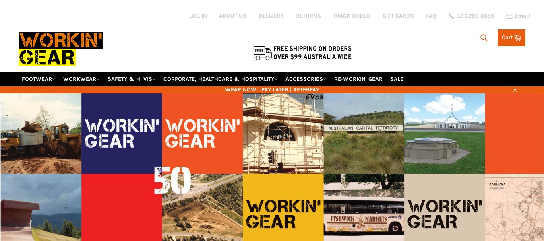
click at [479, 39] on icon "submit" at bounding box center [483, 37] width 9 height 9
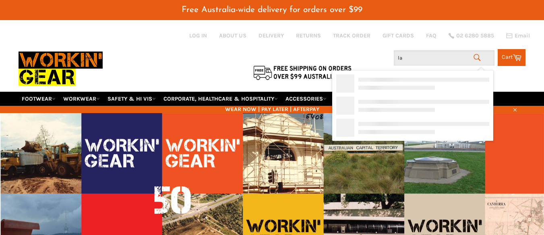
type input "l"
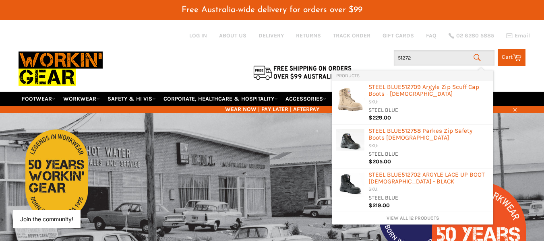
type input "512729"
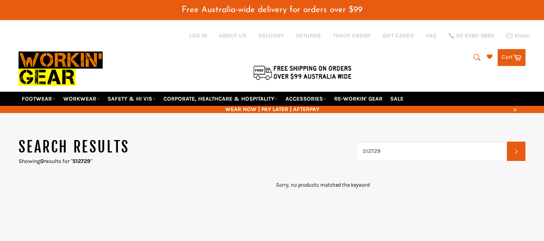
click at [385, 152] on input "512729" at bounding box center [432, 151] width 151 height 19
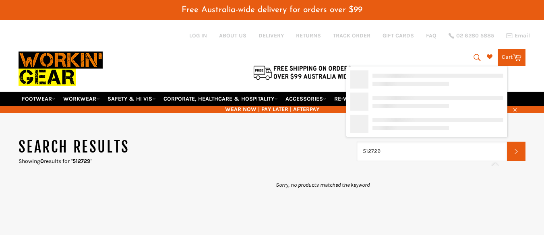
click at [385, 152] on input "512729" at bounding box center [432, 151] width 151 height 19
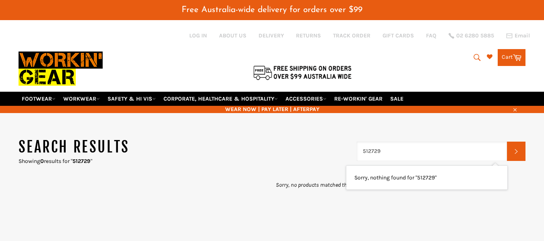
click at [385, 152] on input "512729" at bounding box center [432, 151] width 151 height 19
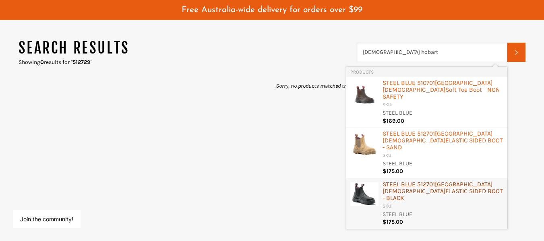
scroll to position [99, 0]
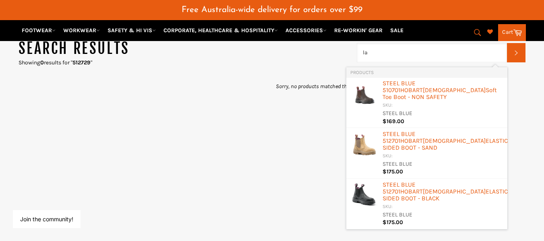
type input "l"
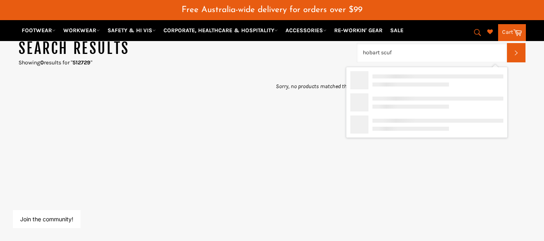
type input "hobart scuff"
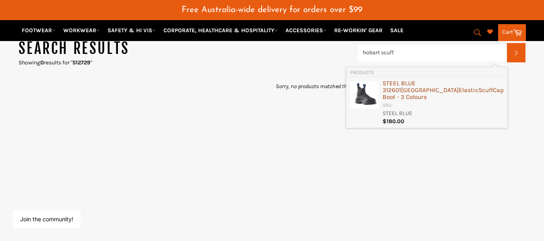
click at [396, 85] on div "STEEL BLUE 312601 Hobart Elastic Scuff Cap Boot - 3 Colours" at bounding box center [442, 91] width 121 height 22
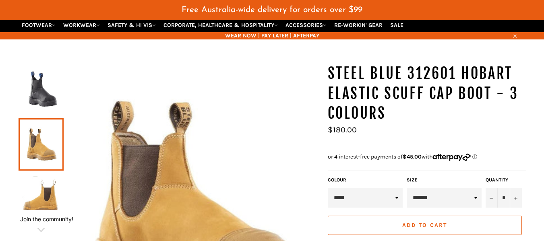
scroll to position [74, 0]
